Goal: Obtain resource: Obtain resource

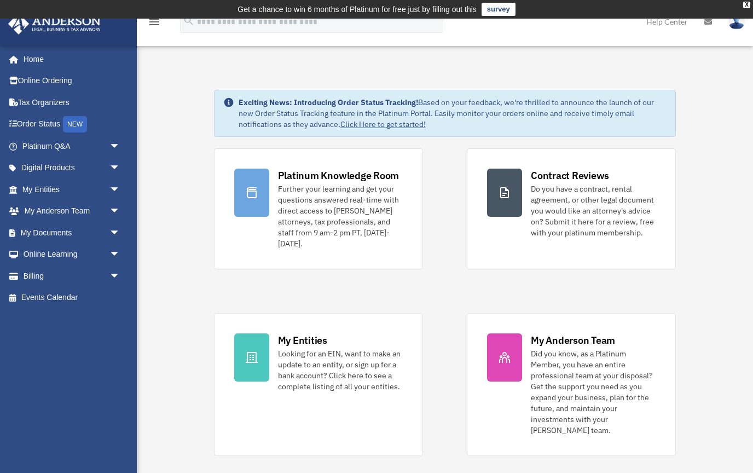
click at [116, 232] on span "arrow_drop_down" at bounding box center [120, 233] width 22 height 22
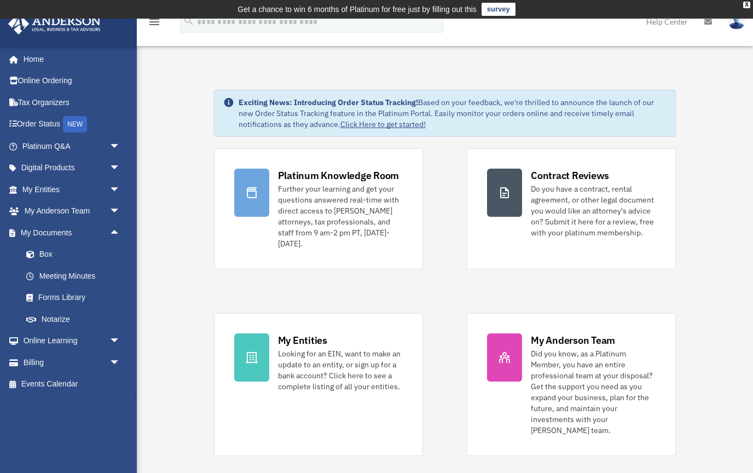
click at [50, 251] on link "Box" at bounding box center [76, 255] width 122 height 22
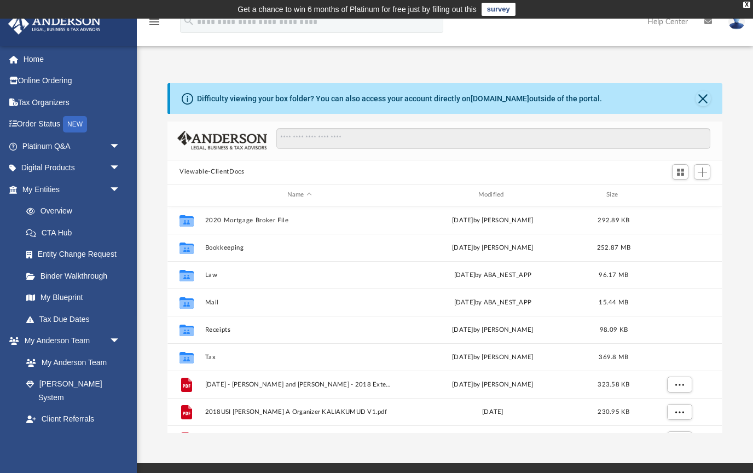
scroll to position [249, 555]
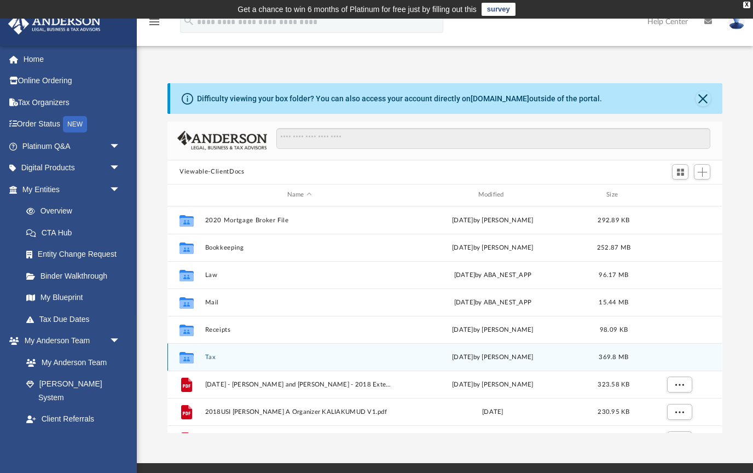
click at [523, 360] on div "Thu Sep 25 2025 by Alex Price" at bounding box center [492, 357] width 189 height 10
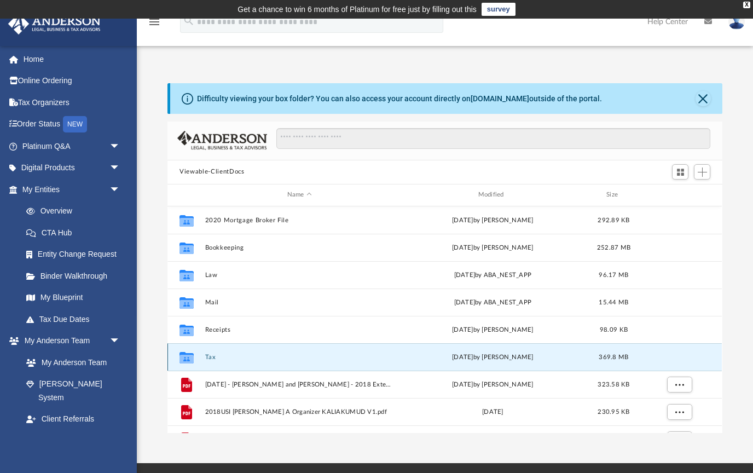
click at [200, 359] on div "Collaborated Folder" at bounding box center [186, 357] width 27 height 18
click at [199, 357] on div "Collaborated Folder" at bounding box center [186, 357] width 27 height 18
click at [494, 355] on div "Thu Sep 25 2025 by Alex Price" at bounding box center [492, 357] width 189 height 10
click at [218, 358] on button "Tax" at bounding box center [299, 356] width 189 height 7
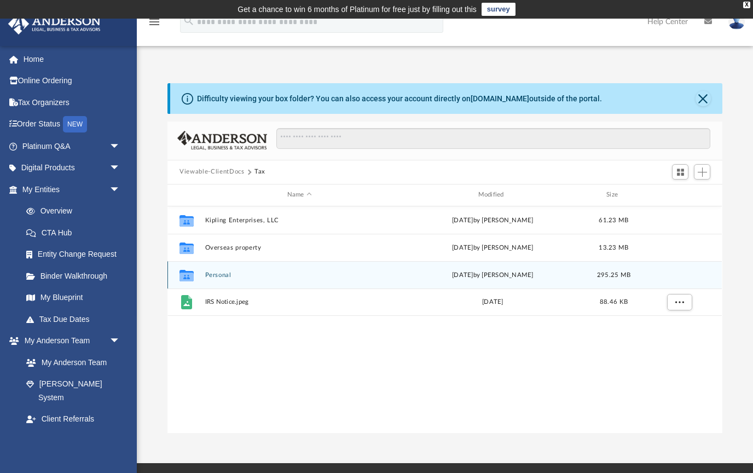
click at [212, 276] on button "Personal" at bounding box center [299, 274] width 189 height 7
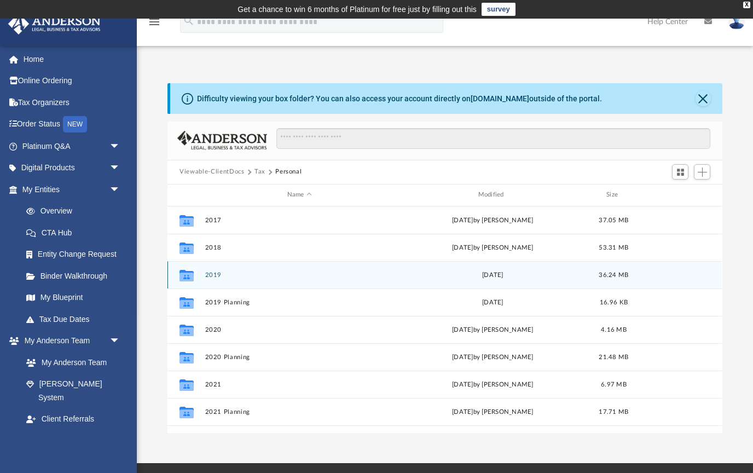
click at [195, 279] on icon "Collaborated Folder" at bounding box center [187, 275] width 18 height 18
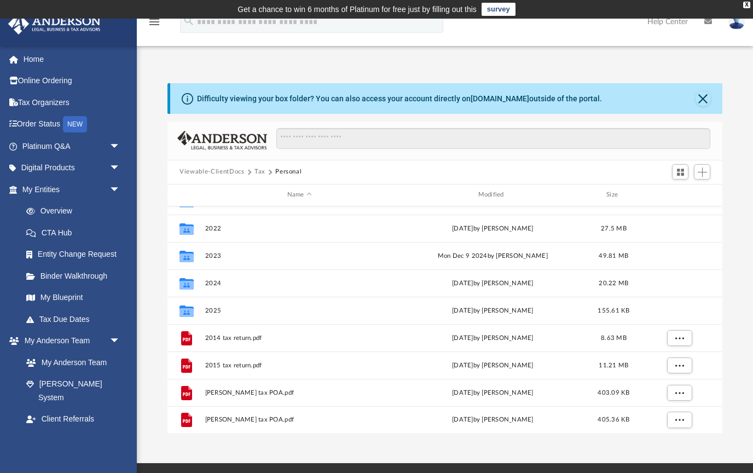
scroll to position [211, 0]
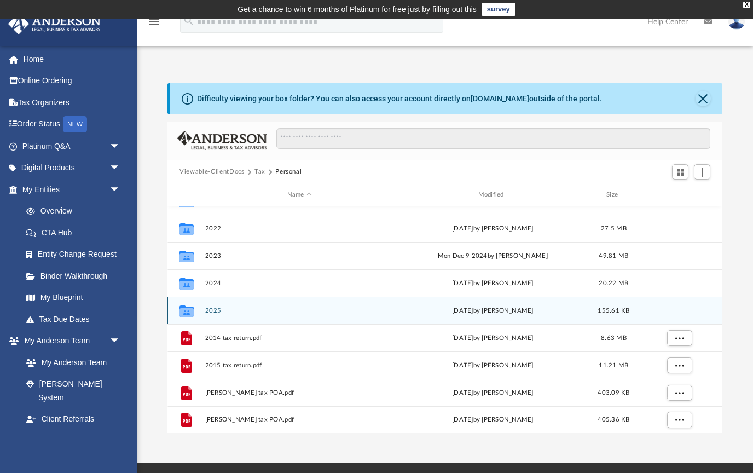
click at [248, 313] on button "2025" at bounding box center [299, 310] width 189 height 7
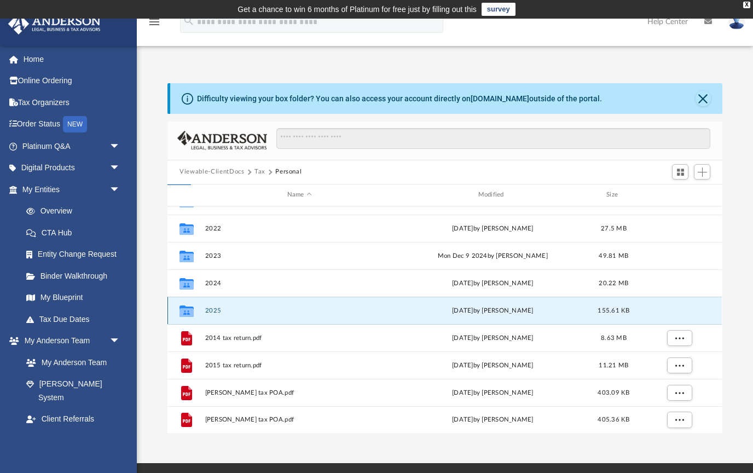
scroll to position [0, 0]
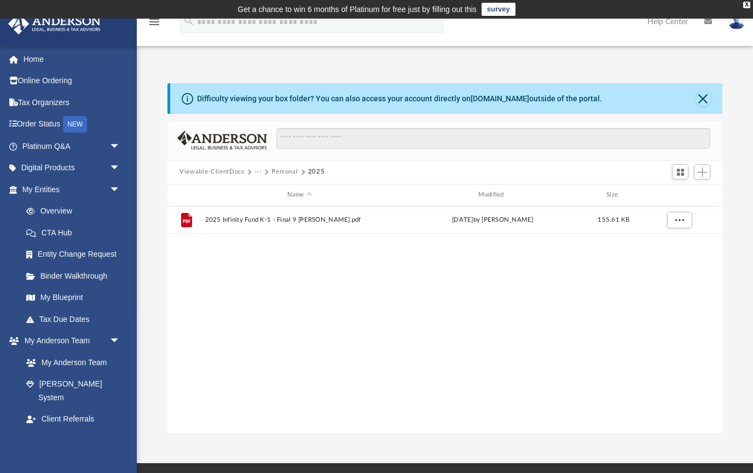
click at [291, 176] on button "Personal" at bounding box center [284, 172] width 26 height 10
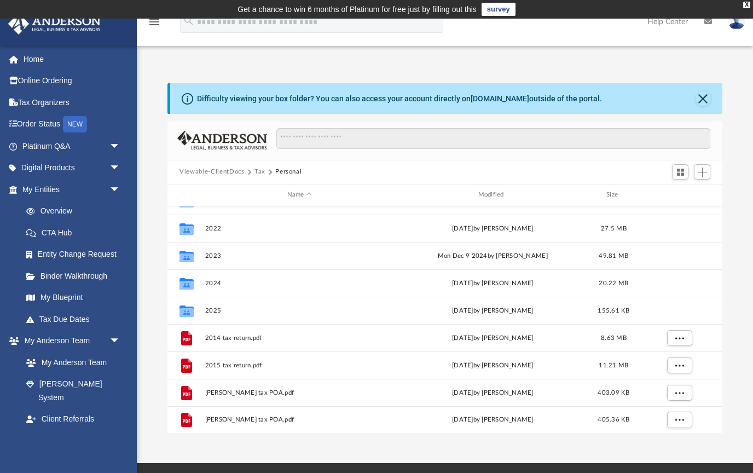
scroll to position [211, 0]
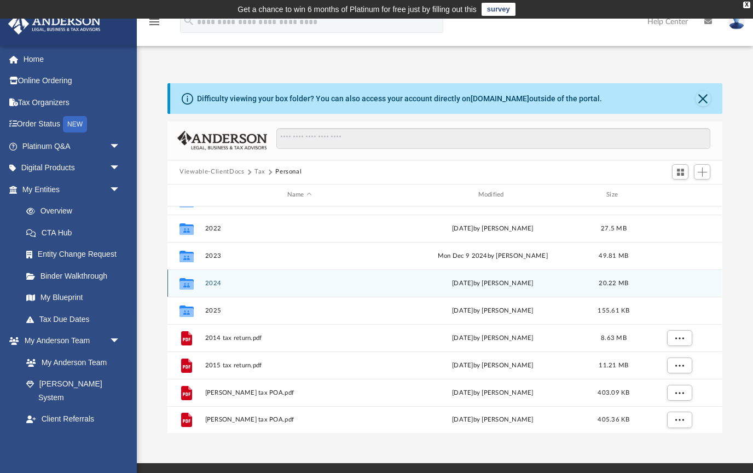
click at [239, 286] on button "2024" at bounding box center [299, 282] width 189 height 7
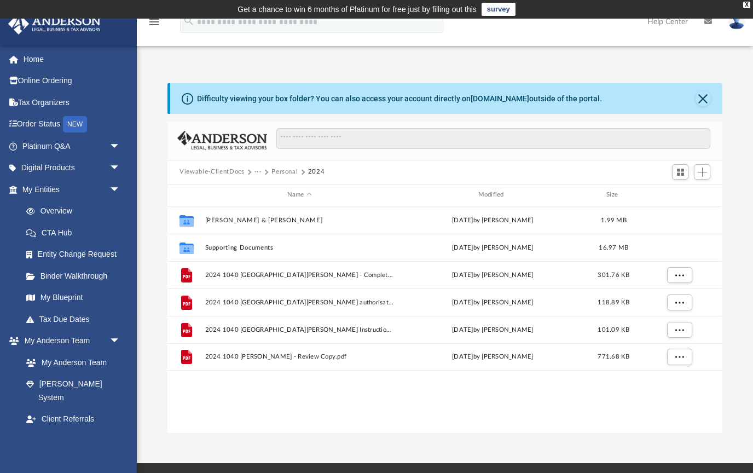
scroll to position [0, 0]
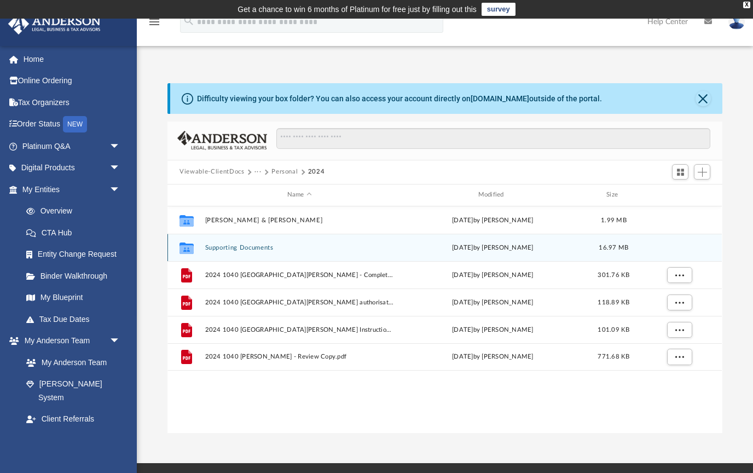
click at [486, 251] on div "Fri Sep 19 2025 by Kumud Kalia" at bounding box center [492, 247] width 189 height 10
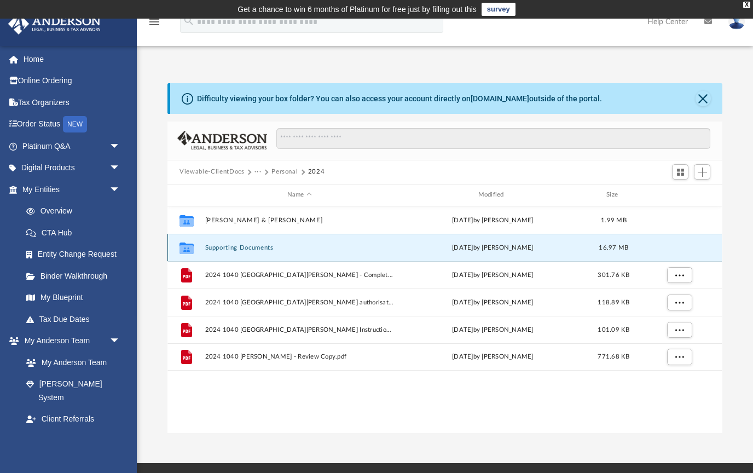
click at [180, 250] on icon "Collaborated Folder" at bounding box center [187, 248] width 18 height 18
click at [198, 253] on div "Collaborated Folder" at bounding box center [186, 248] width 27 height 18
click at [244, 250] on button "Supporting Documents" at bounding box center [299, 247] width 189 height 7
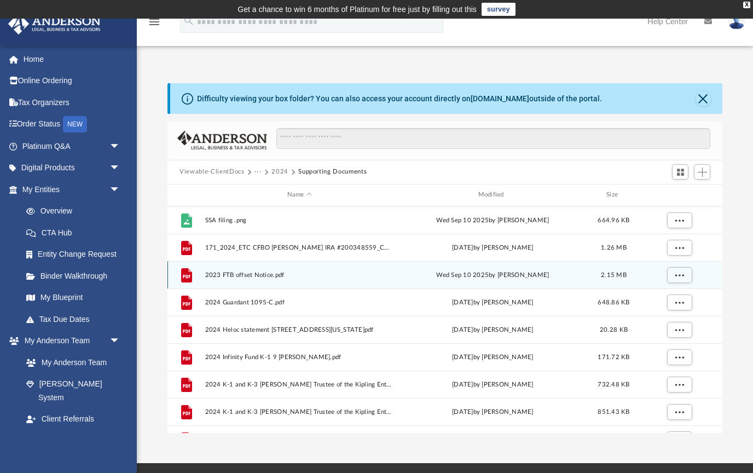
click at [264, 278] on span "2023 FTB offset Notice.pdf" at bounding box center [299, 274] width 189 height 7
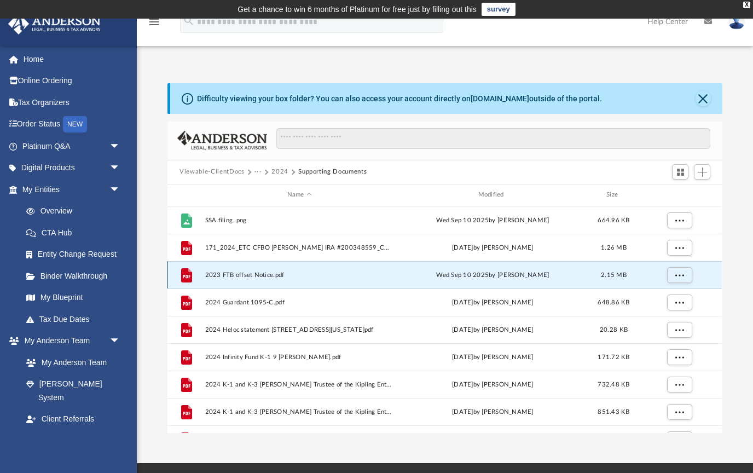
click at [685, 279] on button "More options" at bounding box center [679, 275] width 25 height 16
click at [676, 300] on li "Preview" at bounding box center [670, 296] width 32 height 11
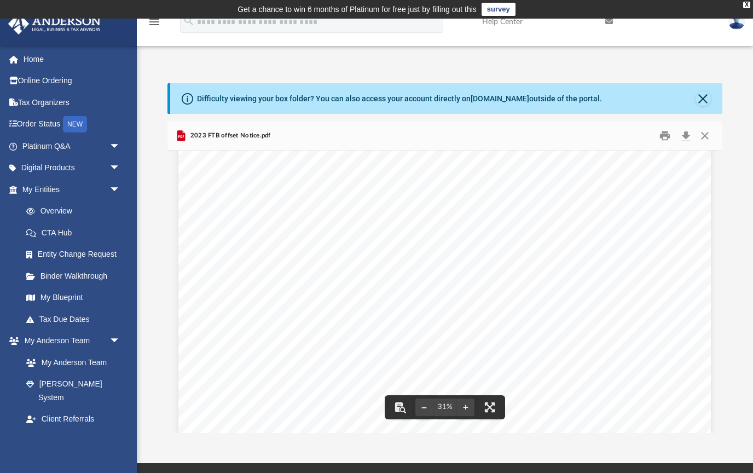
scroll to position [347, 0]
click at [702, 100] on button "Close" at bounding box center [703, 98] width 15 height 15
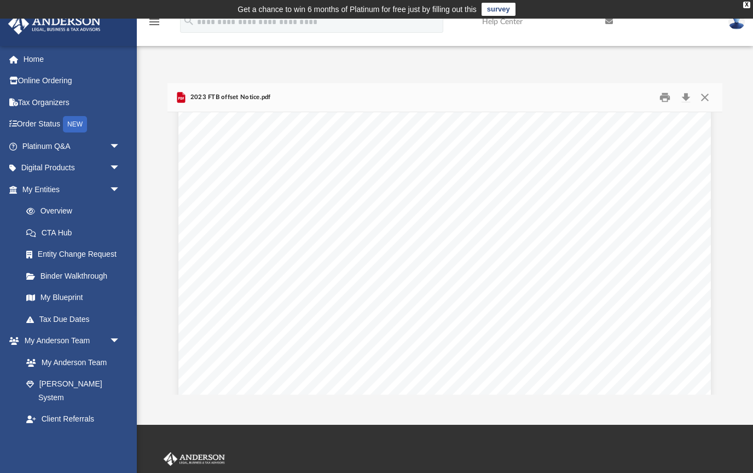
click at [705, 99] on button "Close" at bounding box center [705, 97] width 20 height 17
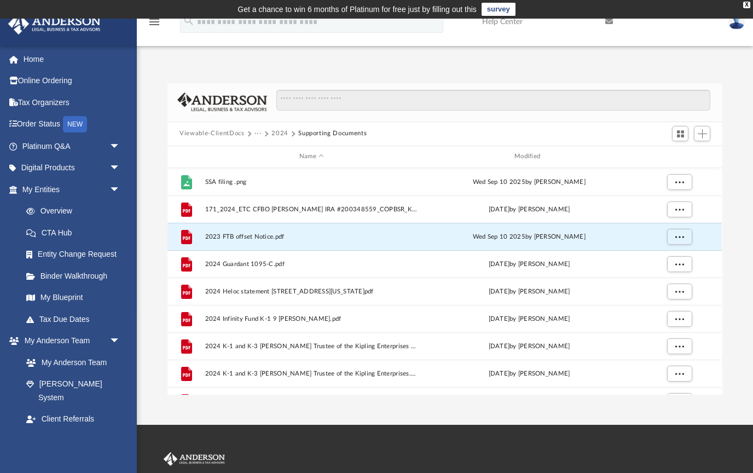
scroll to position [1, 1]
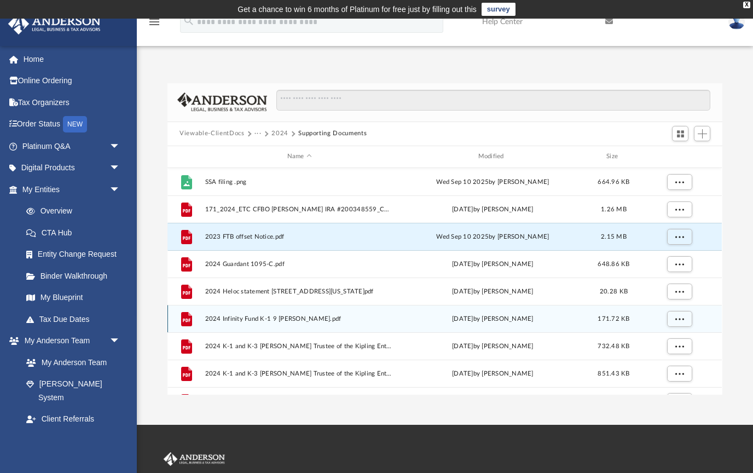
click at [188, 326] on icon "File" at bounding box center [187, 319] width 18 height 18
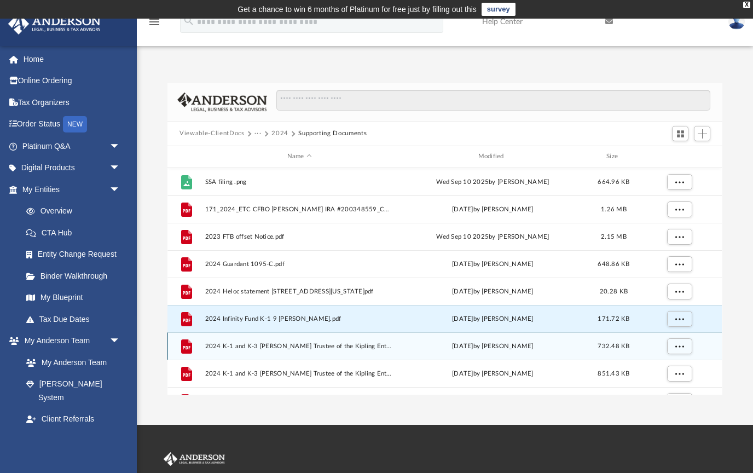
click at [717, 337] on div "grid" at bounding box center [679, 346] width 77 height 21
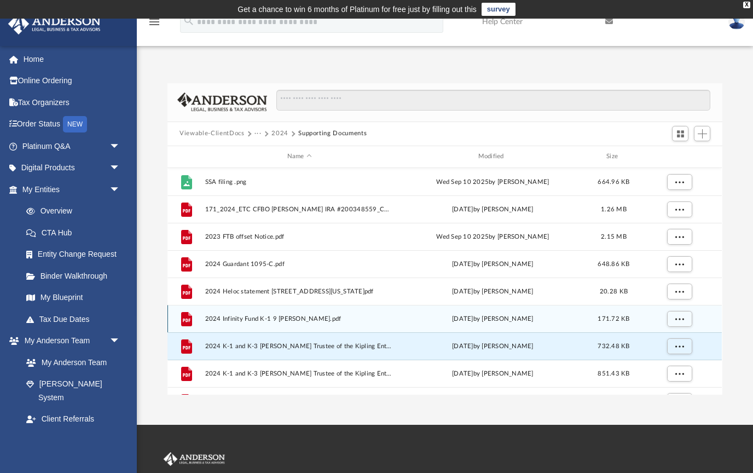
click at [682, 319] on span "More options" at bounding box center [679, 318] width 9 height 6
click at [384, 319] on span "2024 Infinity Fund K-1 9 Kalia, Kumud.pdf" at bounding box center [299, 318] width 189 height 7
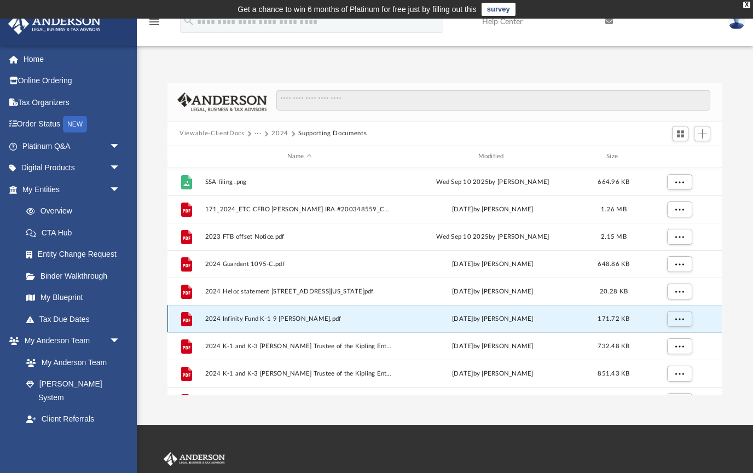
click at [677, 320] on span "More options" at bounding box center [679, 318] width 9 height 6
click at [668, 340] on li "Preview" at bounding box center [670, 339] width 32 height 11
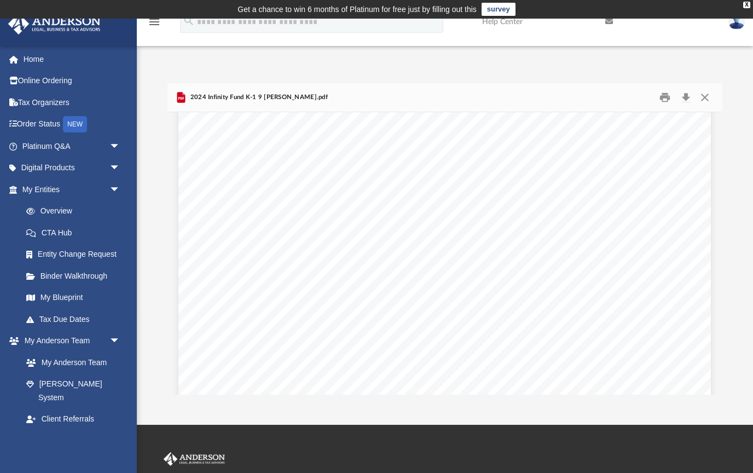
scroll to position [5143, 0]
click at [714, 94] on button "Close" at bounding box center [705, 97] width 20 height 17
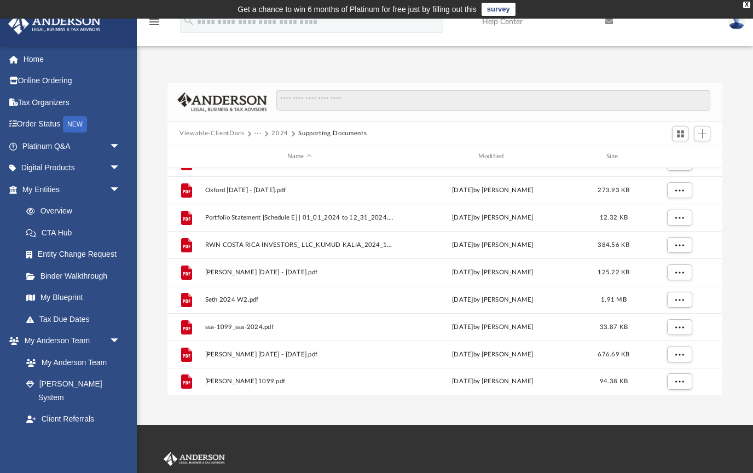
scroll to position [621, 0]
